Goal: Information Seeking & Learning: Learn about a topic

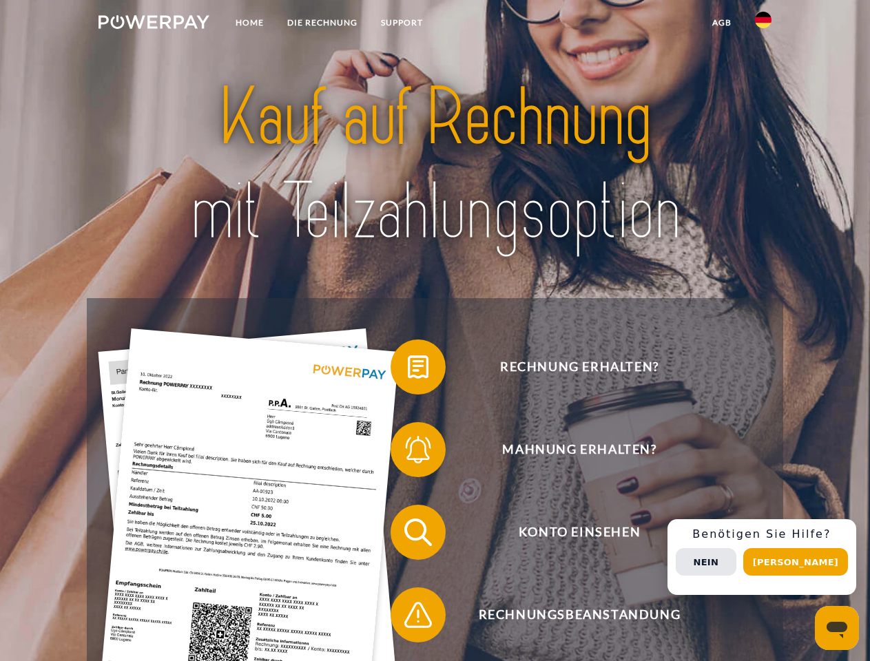
click at [154, 24] on img at bounding box center [153, 22] width 111 height 14
click at [763, 24] on img at bounding box center [763, 20] width 17 height 17
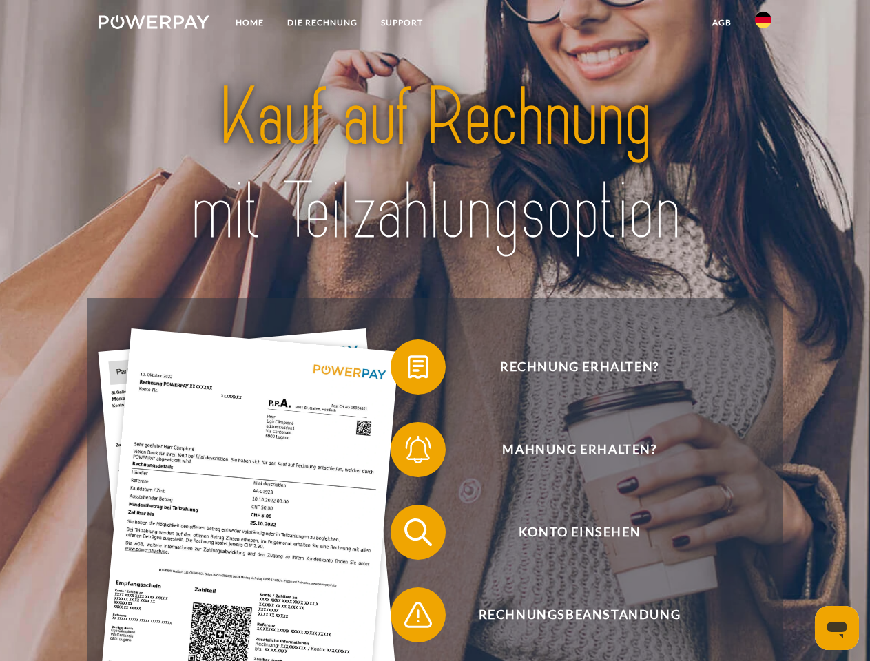
click at [721, 23] on link "agb" at bounding box center [721, 22] width 43 height 25
click at [408, 370] on span at bounding box center [397, 367] width 69 height 69
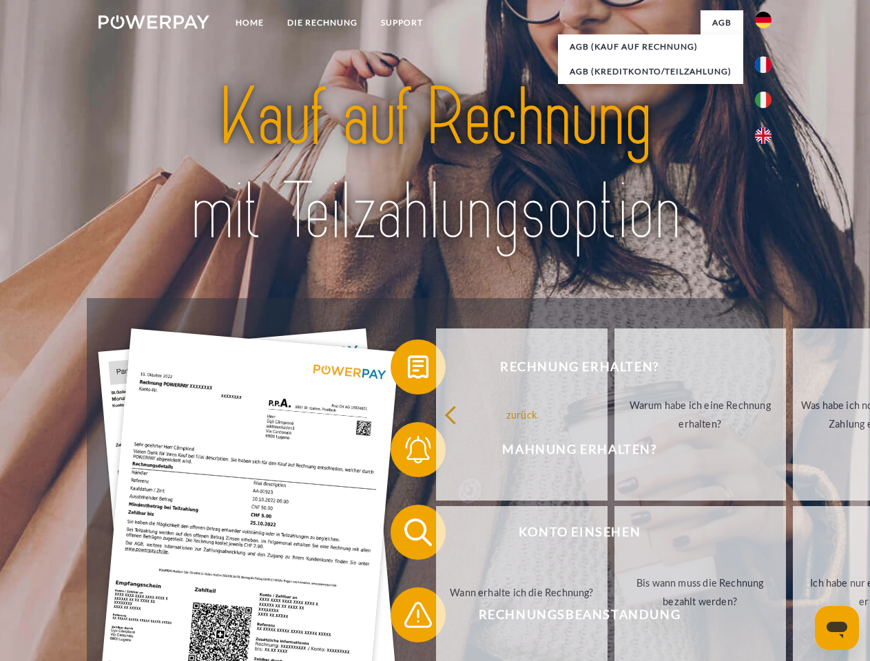
click at [408, 452] on div "Rechnung erhalten? Mahnung erhalten? Konto einsehen" at bounding box center [434, 573] width 695 height 551
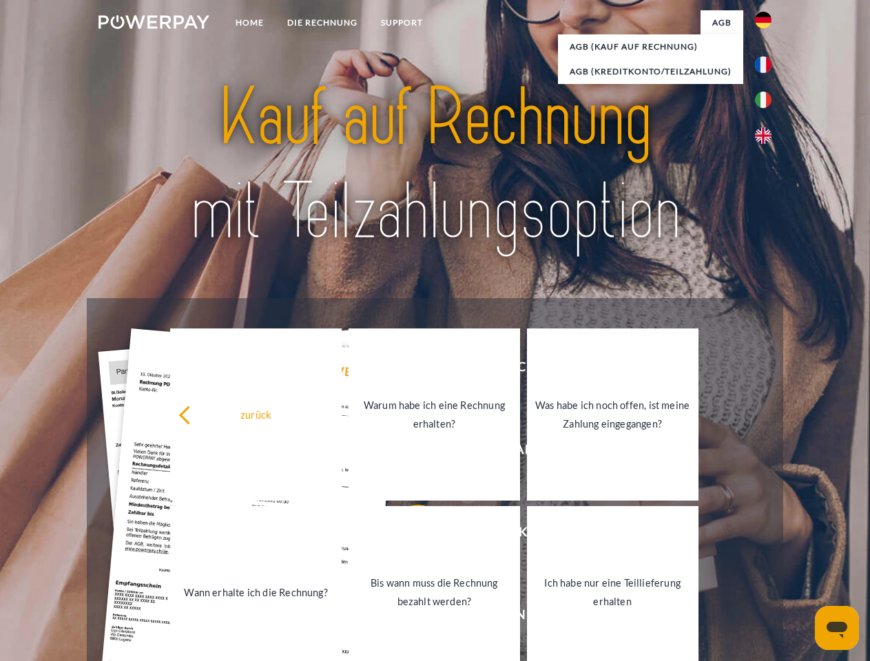
click at [408, 535] on link "Bis wann muss die Rechnung bezahlt werden?" at bounding box center [433, 592] width 171 height 172
click at [408, 618] on span at bounding box center [397, 614] width 69 height 69
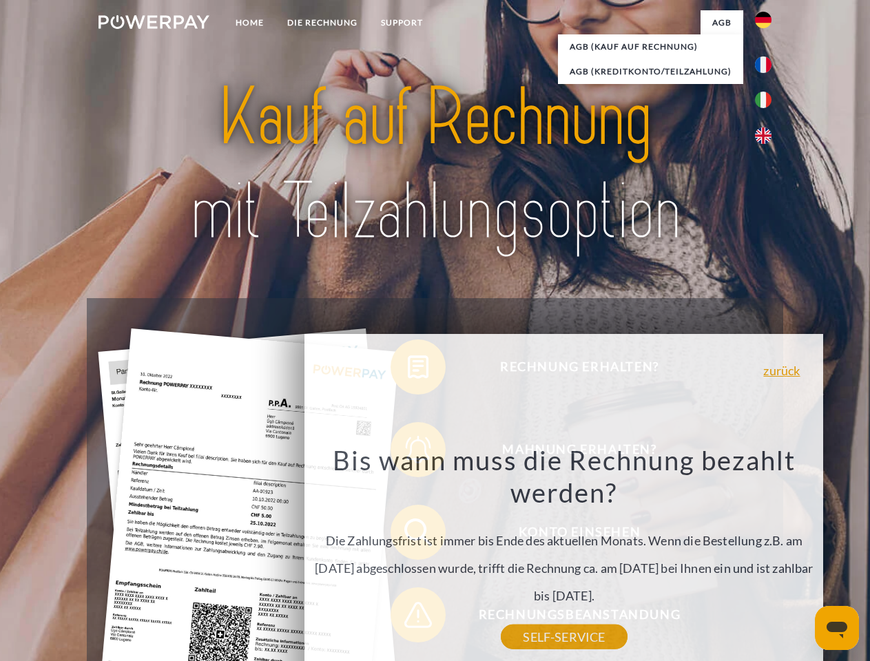
click at [766, 557] on div "Rechnung erhalten? Mahnung erhalten? Konto einsehen" at bounding box center [434, 573] width 695 height 551
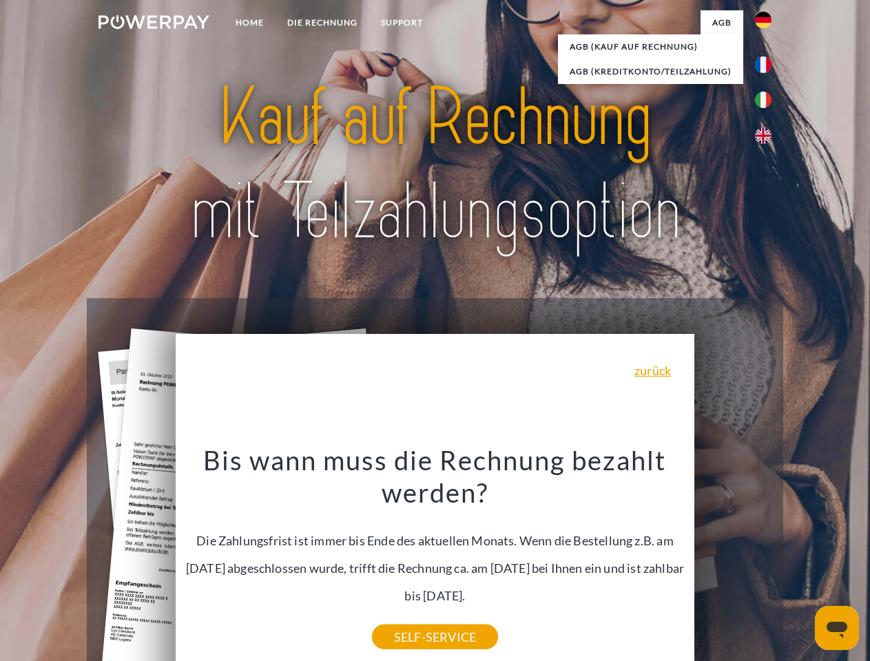
click at [733, 560] on span "Konto einsehen" at bounding box center [578, 532] width 337 height 55
click at [800, 562] on header "Home DIE RECHNUNG SUPPORT" at bounding box center [435, 475] width 870 height 951
